Goal: Task Accomplishment & Management: Use online tool/utility

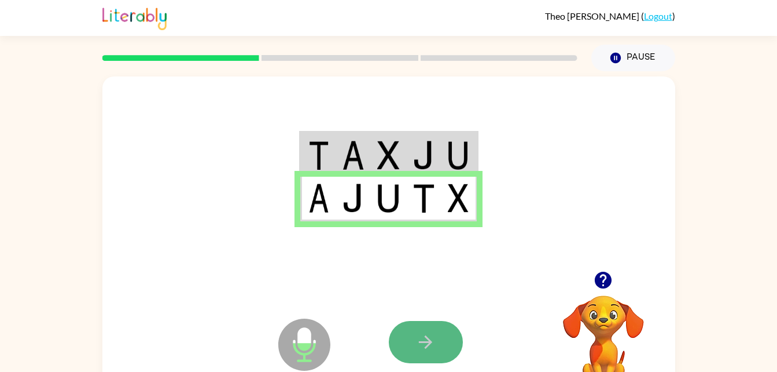
click at [405, 330] on button "button" at bounding box center [426, 342] width 74 height 42
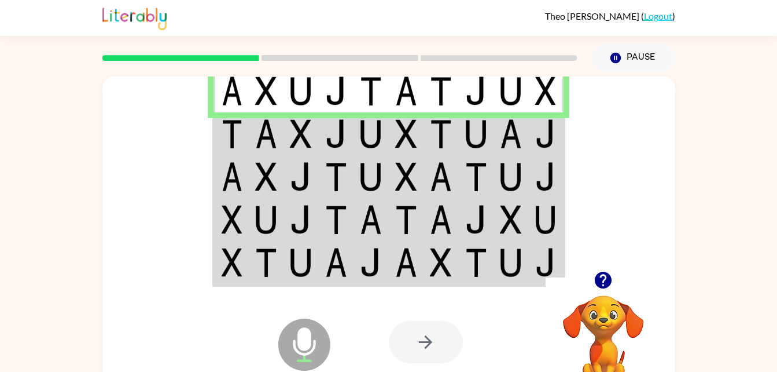
click at [270, 141] on img at bounding box center [266, 133] width 22 height 29
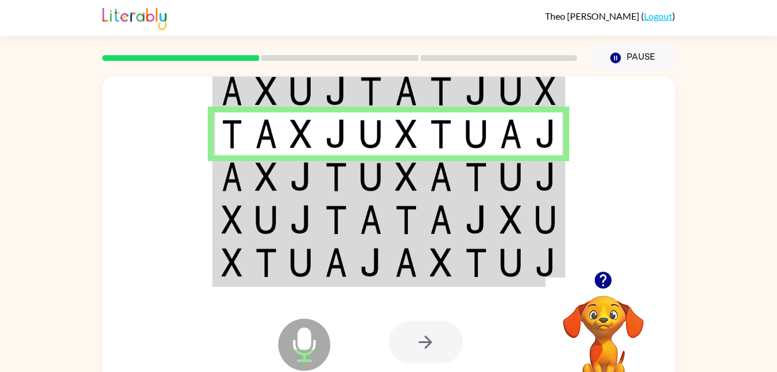
click at [253, 171] on td at bounding box center [266, 176] width 35 height 43
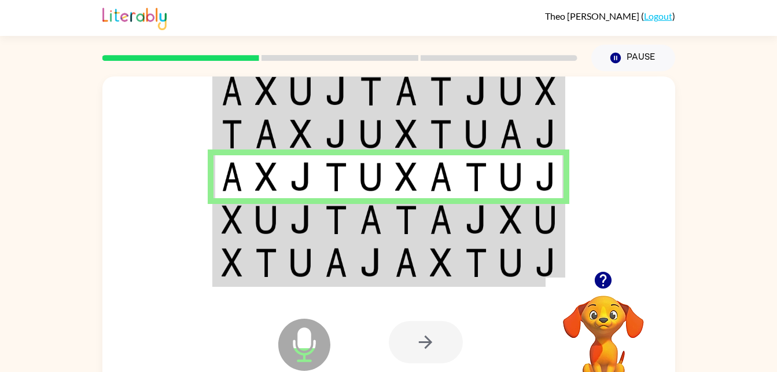
click at [240, 227] on img at bounding box center [232, 219] width 21 height 29
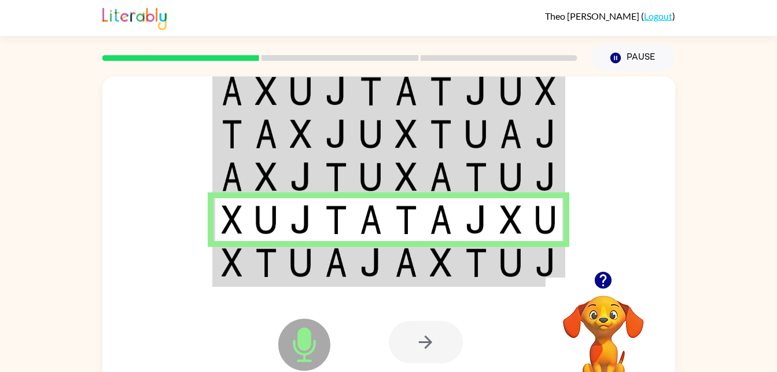
click at [234, 270] on img at bounding box center [232, 262] width 21 height 29
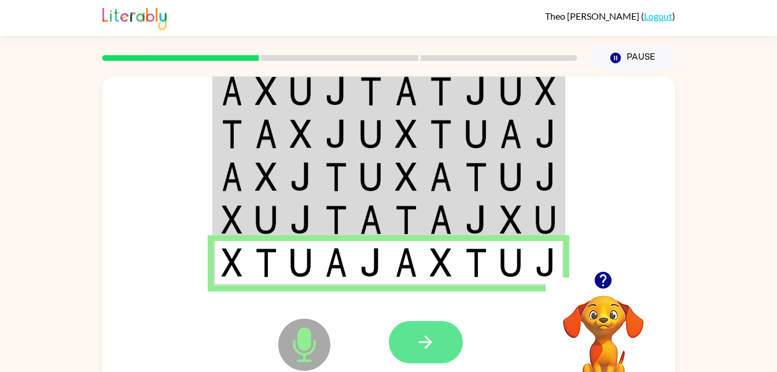
click at [425, 348] on icon "button" at bounding box center [426, 342] width 20 height 20
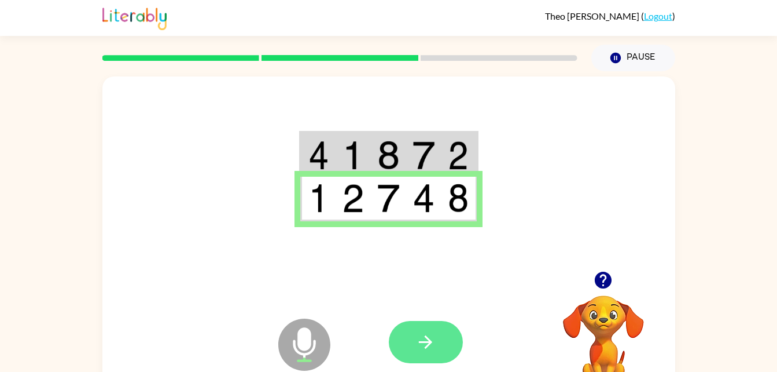
click at [425, 348] on icon "button" at bounding box center [426, 342] width 20 height 20
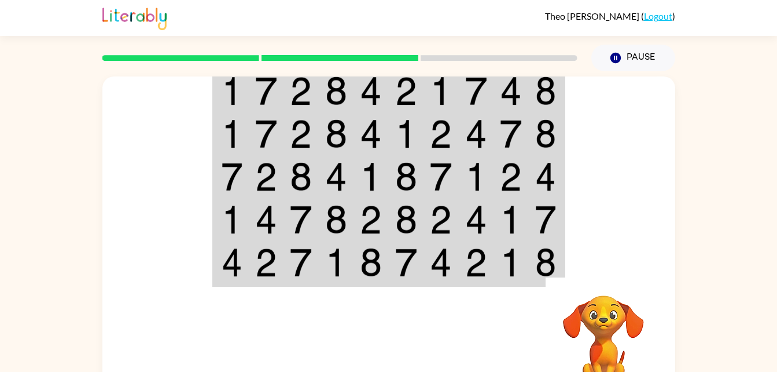
click at [423, 350] on div at bounding box center [474, 342] width 171 height 130
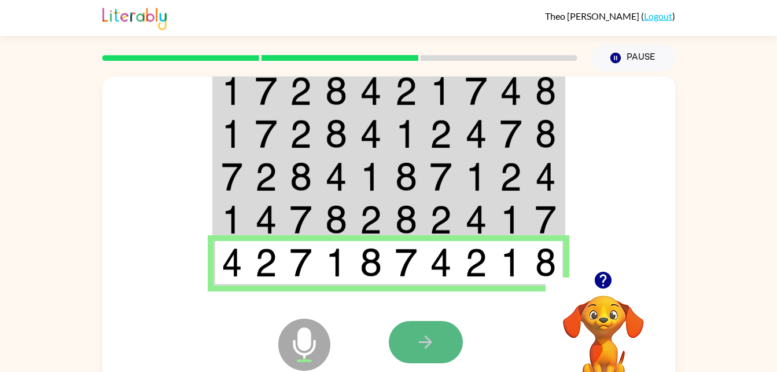
click at [424, 343] on icon "button" at bounding box center [425, 341] width 13 height 13
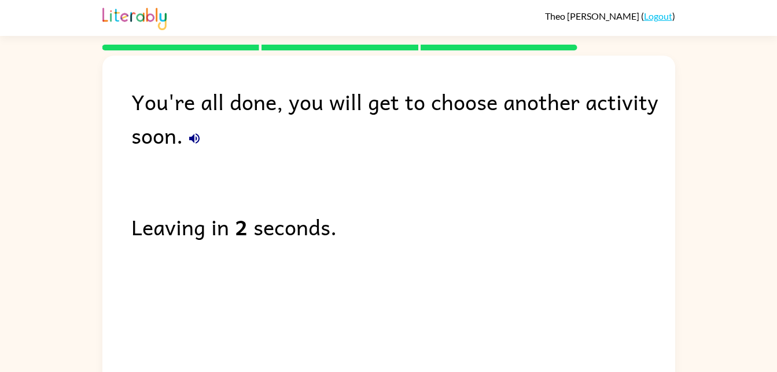
click at [248, 197] on div "You're all done, you will get to choose another activity soon. Leaving in 2 sec…" at bounding box center [388, 218] width 573 height 325
click at [248, 197] on div "You're all done, you will get to choose another activity soon. Leaving in 1 sec…" at bounding box center [388, 218] width 573 height 325
